Goal: Navigation & Orientation: Find specific page/section

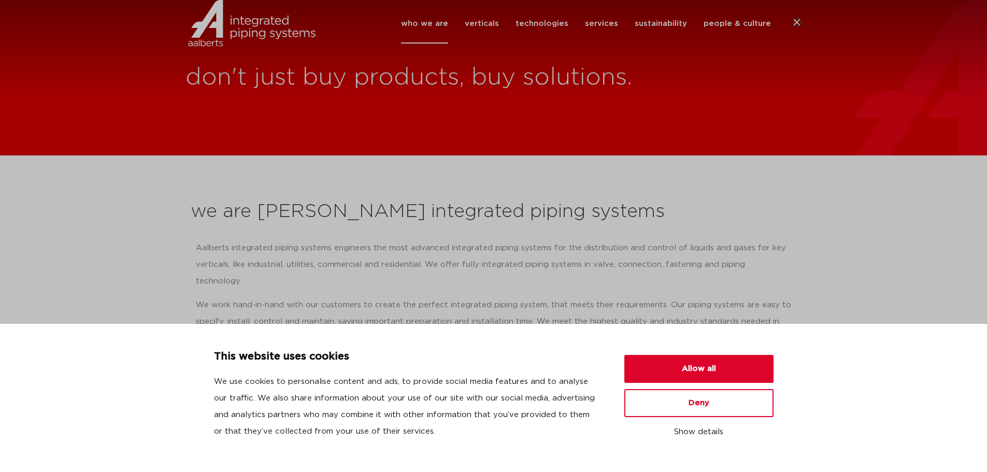
click at [235, 41] on img at bounding box center [251, 23] width 133 height 47
drag, startPoint x: 728, startPoint y: 370, endPoint x: 736, endPoint y: 358, distance: 14.1
click at [728, 370] on button "Allow all" at bounding box center [698, 369] width 149 height 28
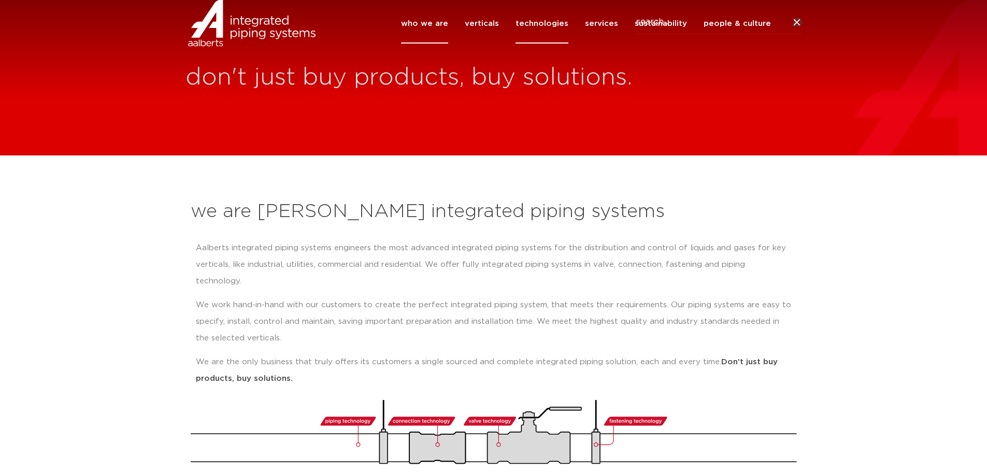
click at [549, 36] on link "technologies" at bounding box center [541, 24] width 53 height 40
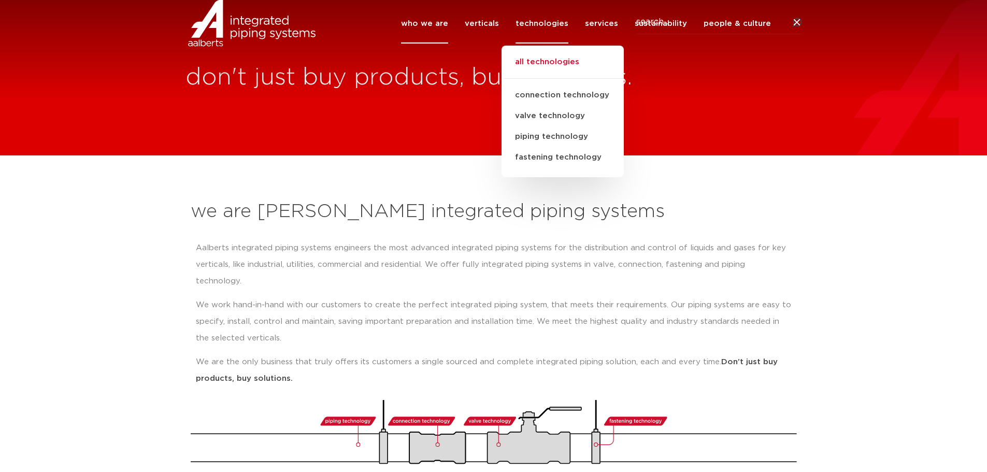
click at [539, 76] on link "all technologies" at bounding box center [562, 67] width 122 height 23
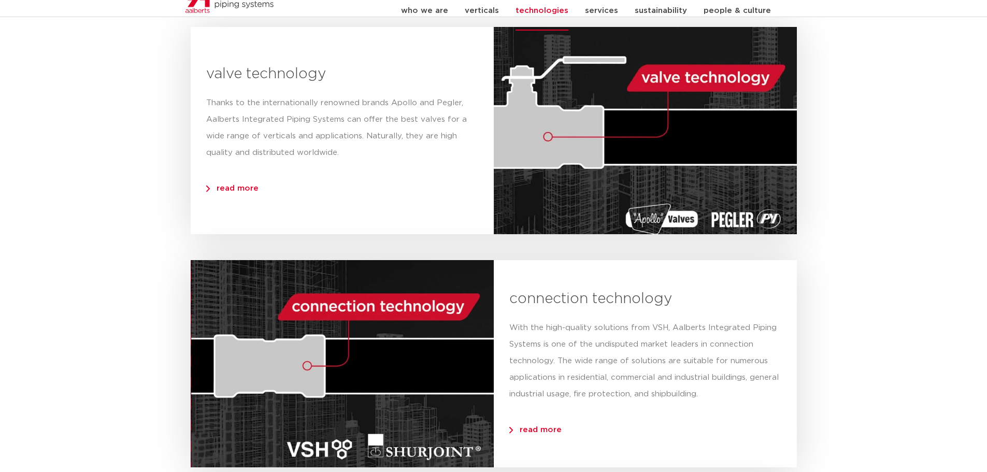
scroll to position [306, 0]
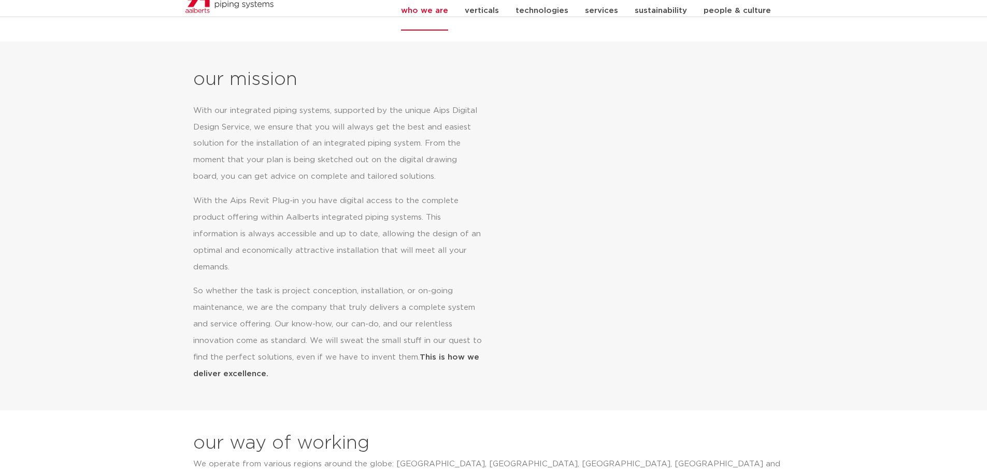
scroll to position [466, 0]
